Goal: Register for event/course

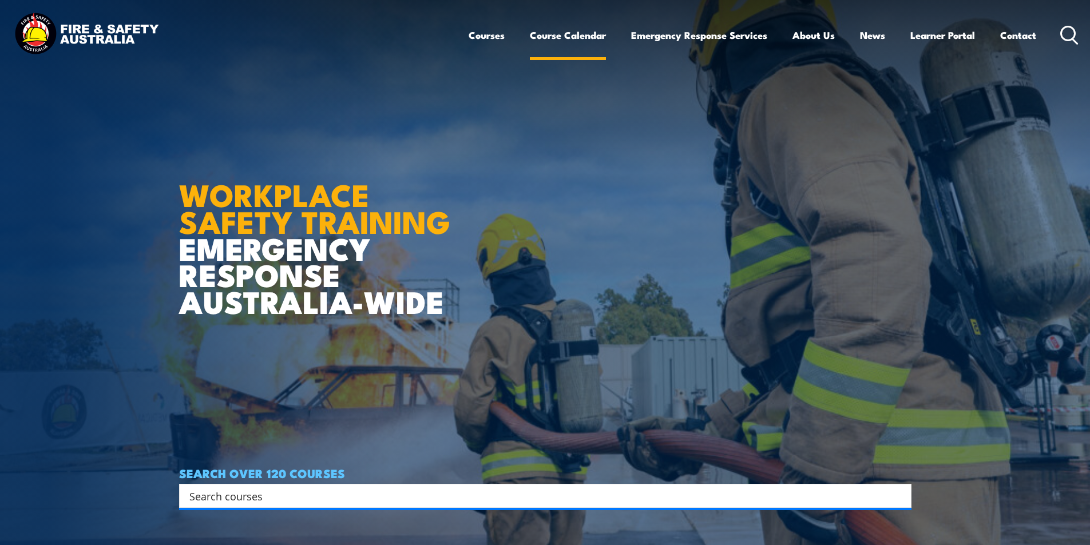
click at [578, 38] on link "Course Calendar" at bounding box center [568, 35] width 76 height 30
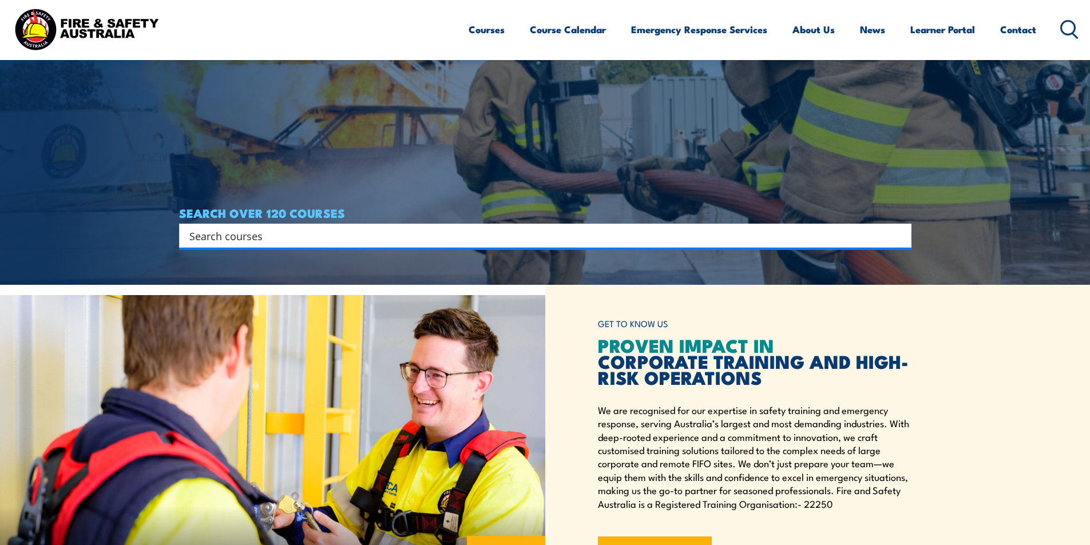
scroll to position [286, 0]
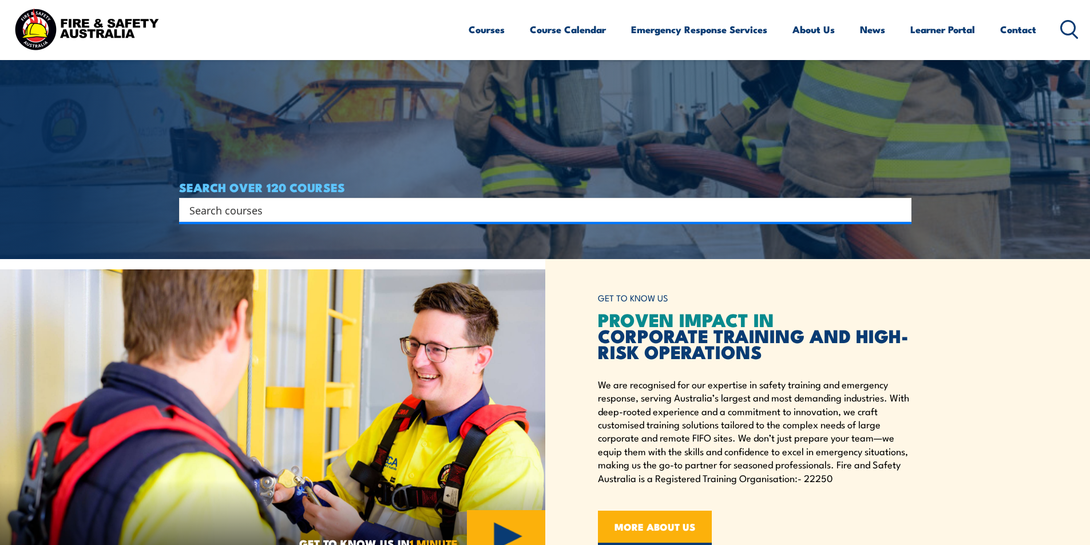
click at [385, 210] on input "Search input" at bounding box center [537, 209] width 697 height 17
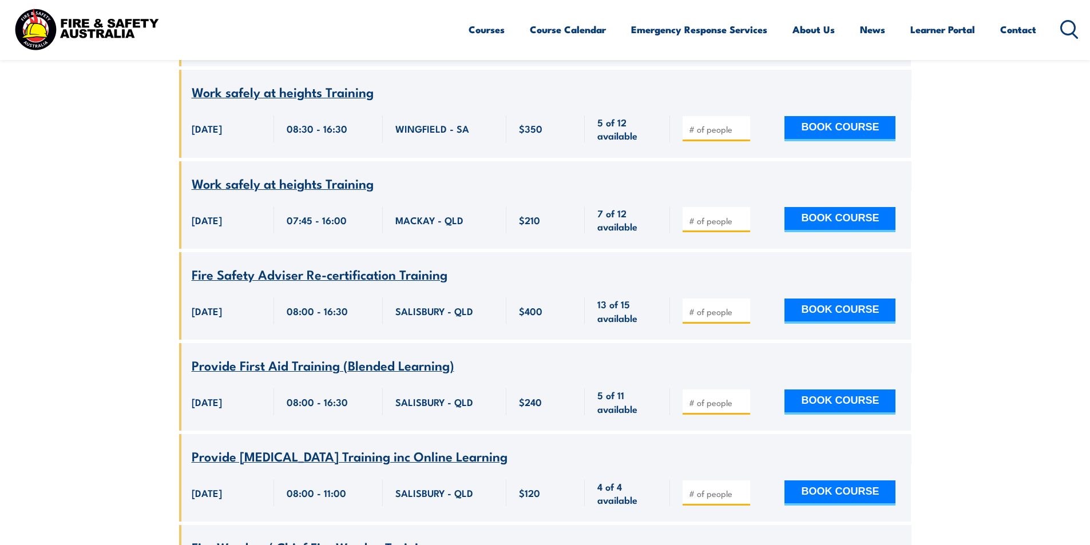
scroll to position [1201, 0]
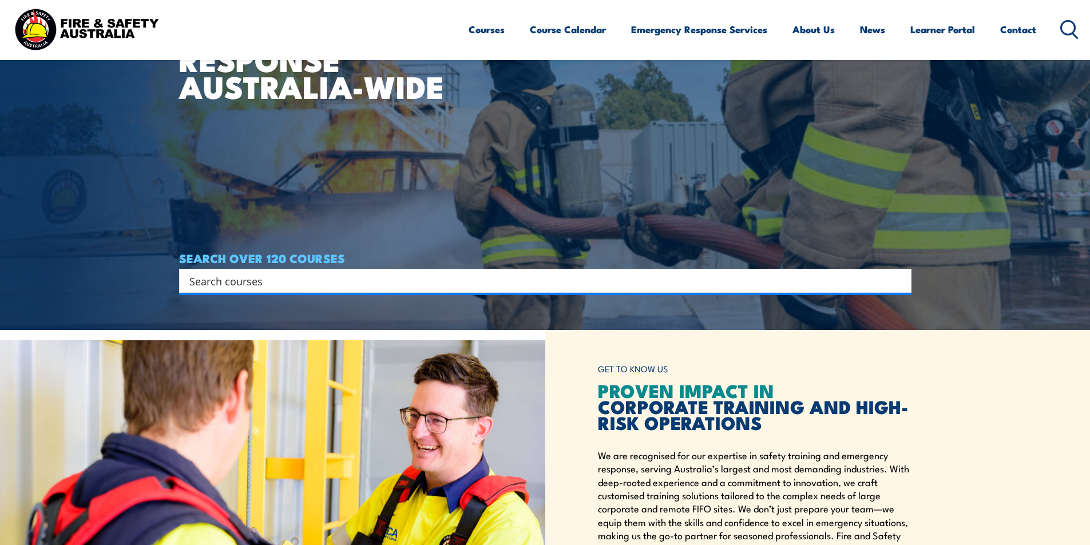
click at [316, 276] on input "Search input" at bounding box center [537, 280] width 697 height 17
paste input "Fire Extinguisher Training"
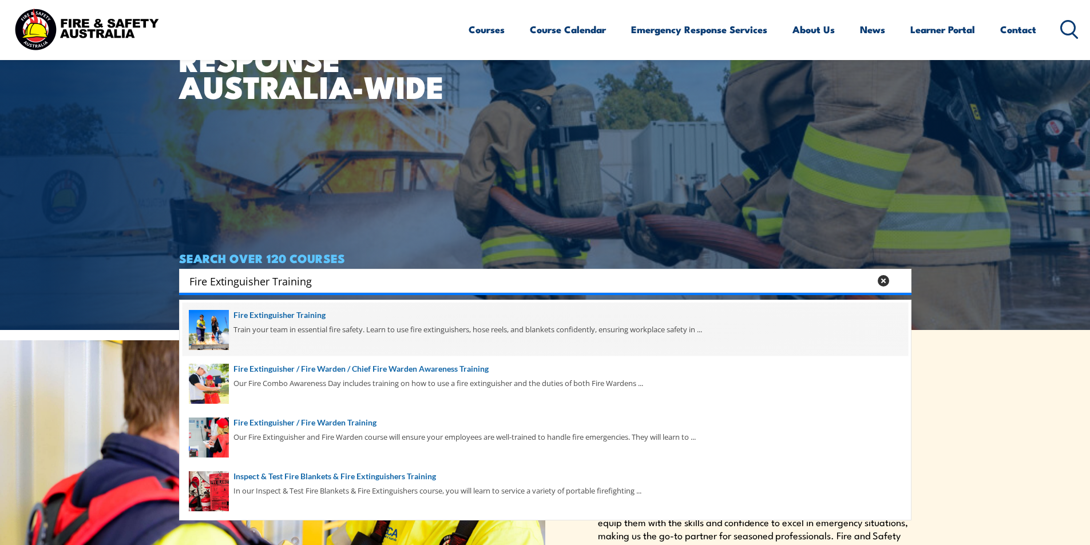
type input "Fire Extinguisher Training"
click at [280, 329] on span at bounding box center [544, 330] width 725 height 54
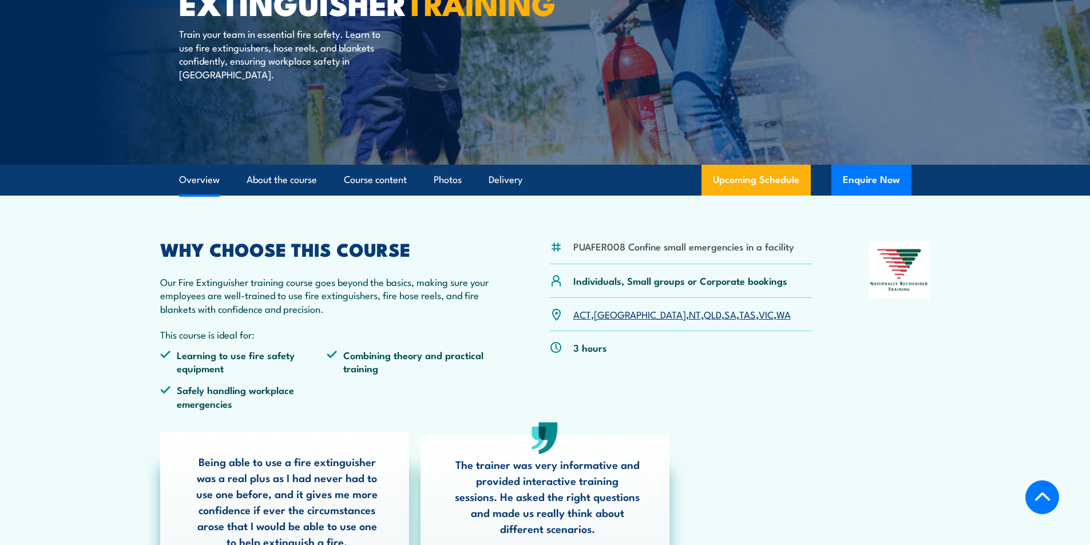
scroll to position [229, 0]
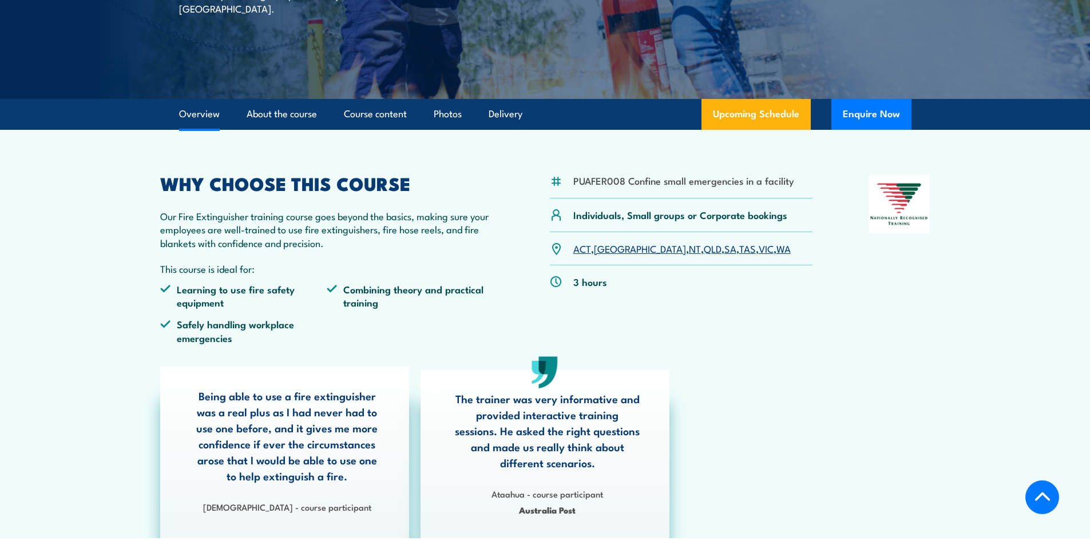
click at [758, 250] on link "VIC" at bounding box center [765, 248] width 15 height 14
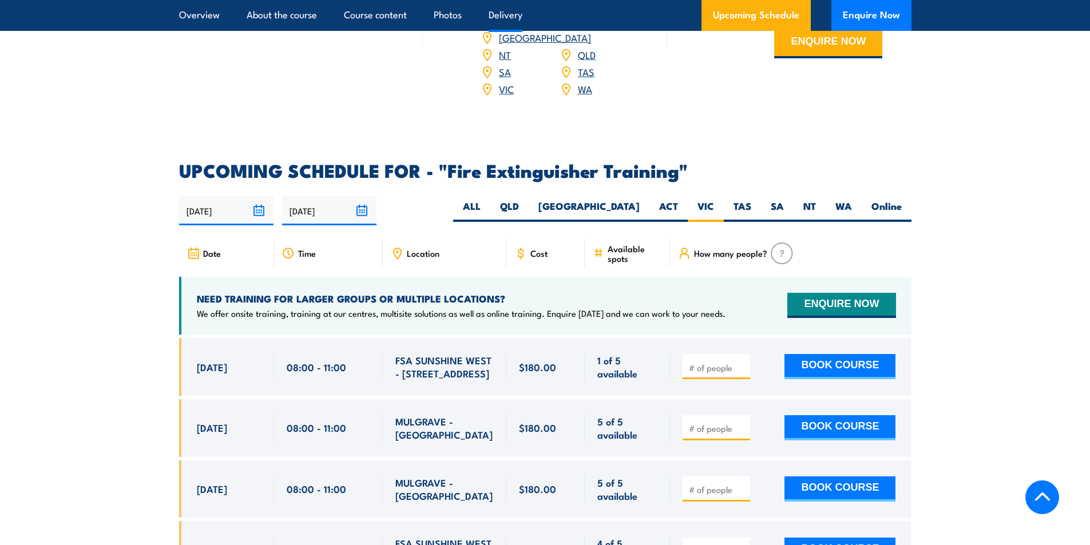
scroll to position [1748, 0]
